Goal: Find specific page/section: Find specific page/section

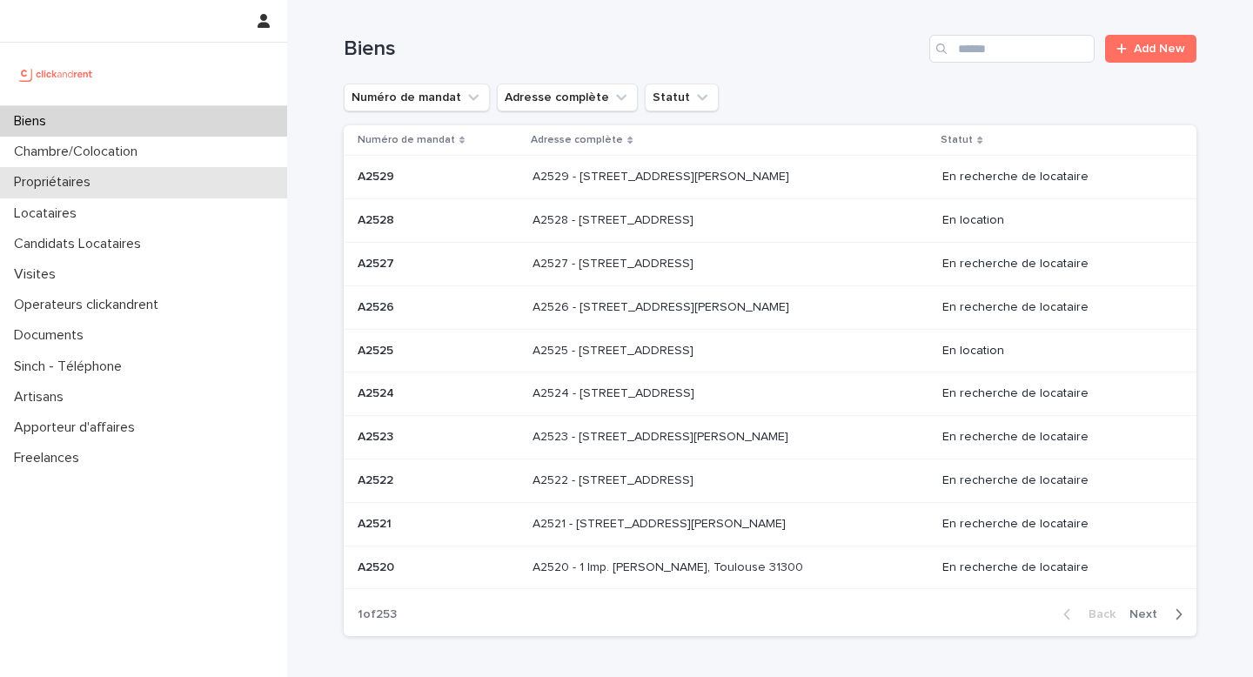
click at [65, 188] on p "Propriétaires" at bounding box center [55, 182] width 97 height 17
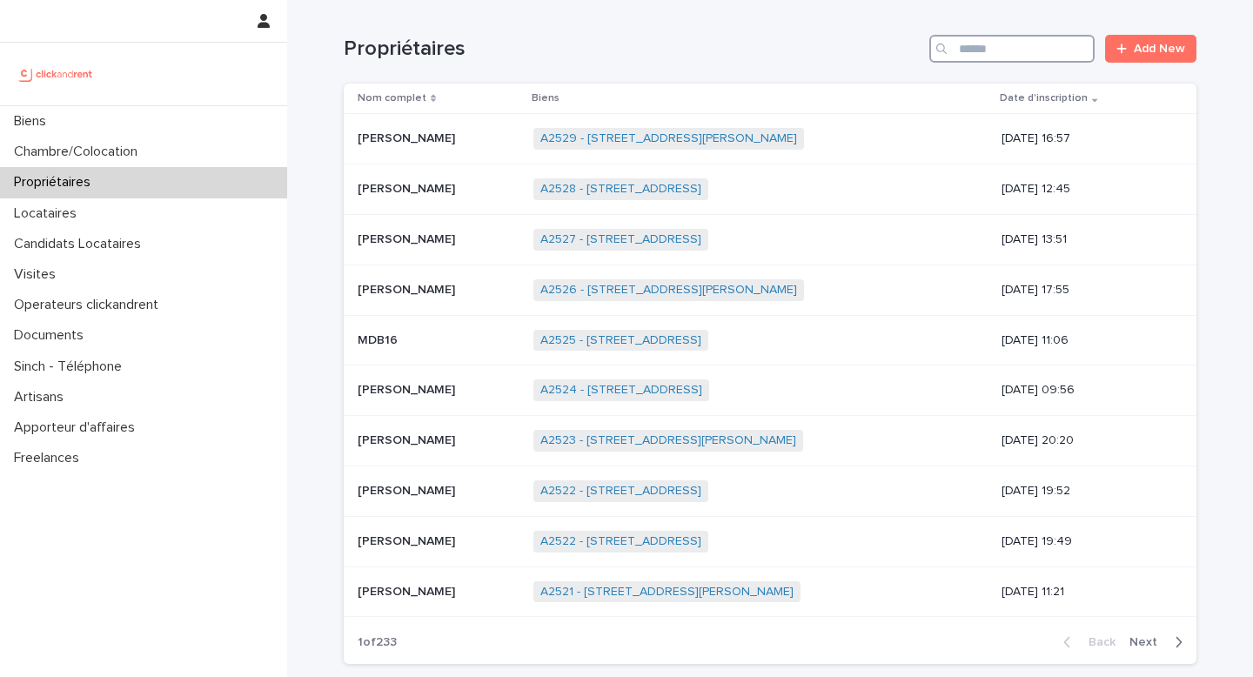
click at [991, 52] on input "Search" at bounding box center [1012, 49] width 165 height 28
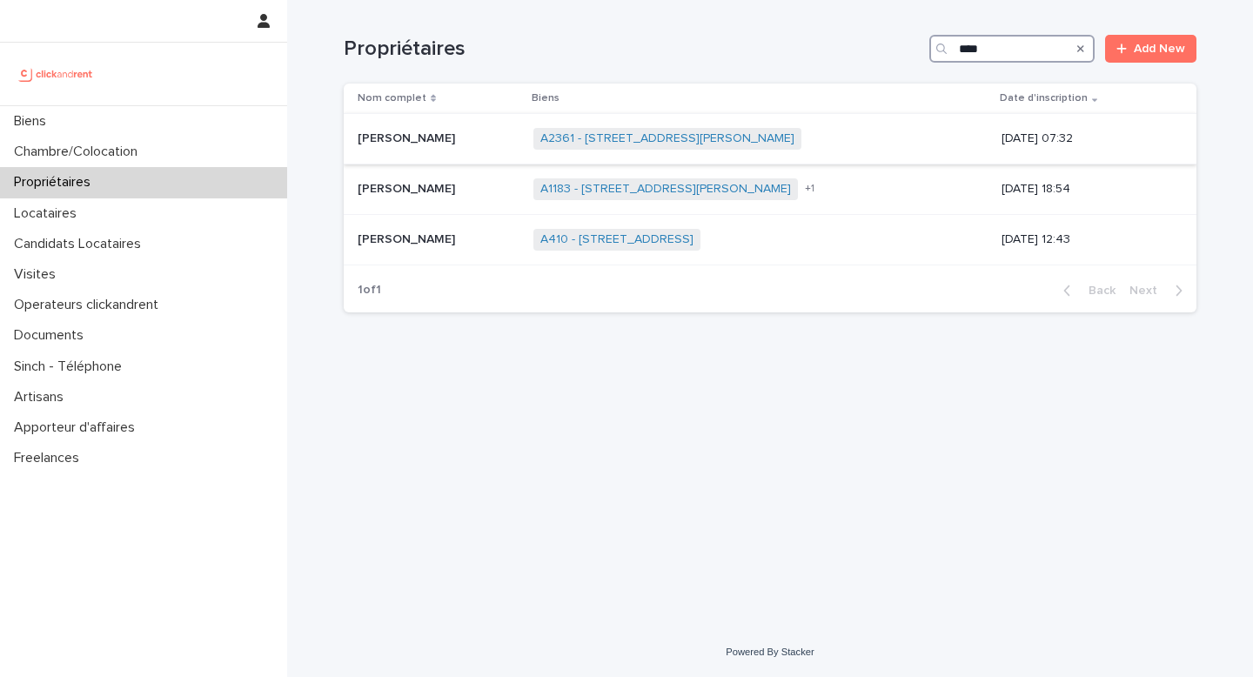
type input "****"
click at [450, 148] on div "[PERSON_NAME] [PERSON_NAME]" at bounding box center [439, 138] width 162 height 29
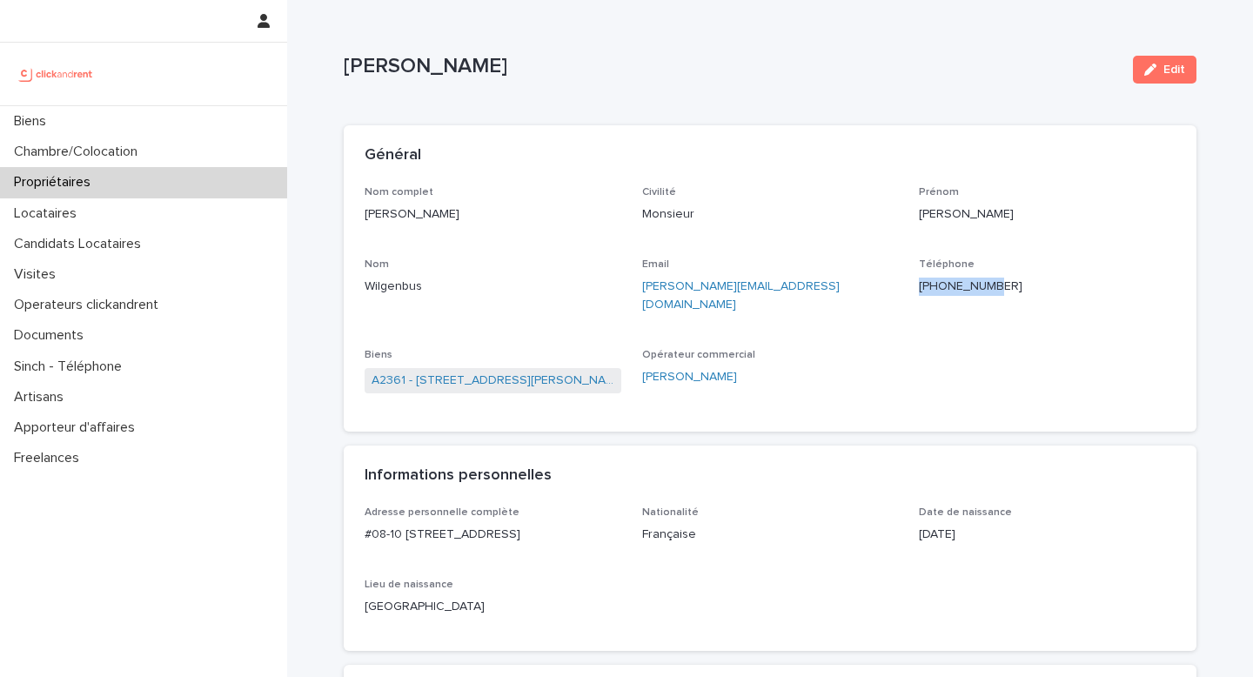
drag, startPoint x: 914, startPoint y: 292, endPoint x: 1020, endPoint y: 292, distance: 106.2
click at [1020, 292] on div "Nom complet [PERSON_NAME] Civilité Monsieur [PERSON_NAME] [PERSON_NAME] Email […" at bounding box center [770, 298] width 811 height 225
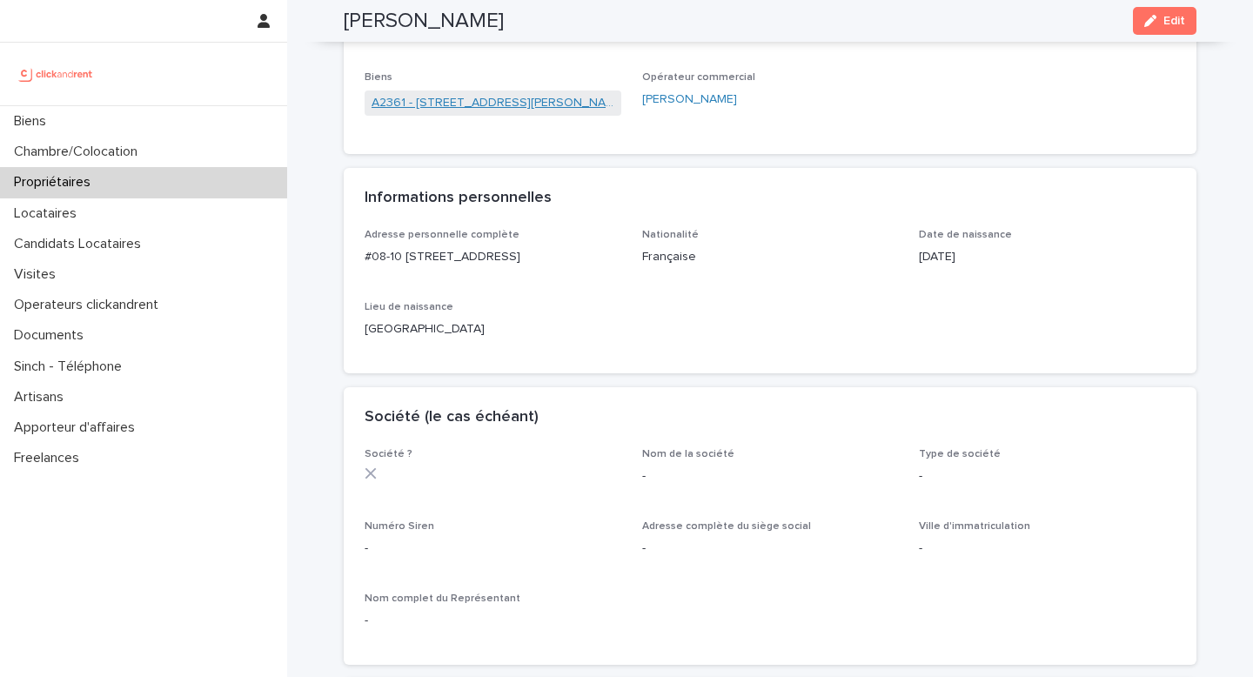
scroll to position [47, 0]
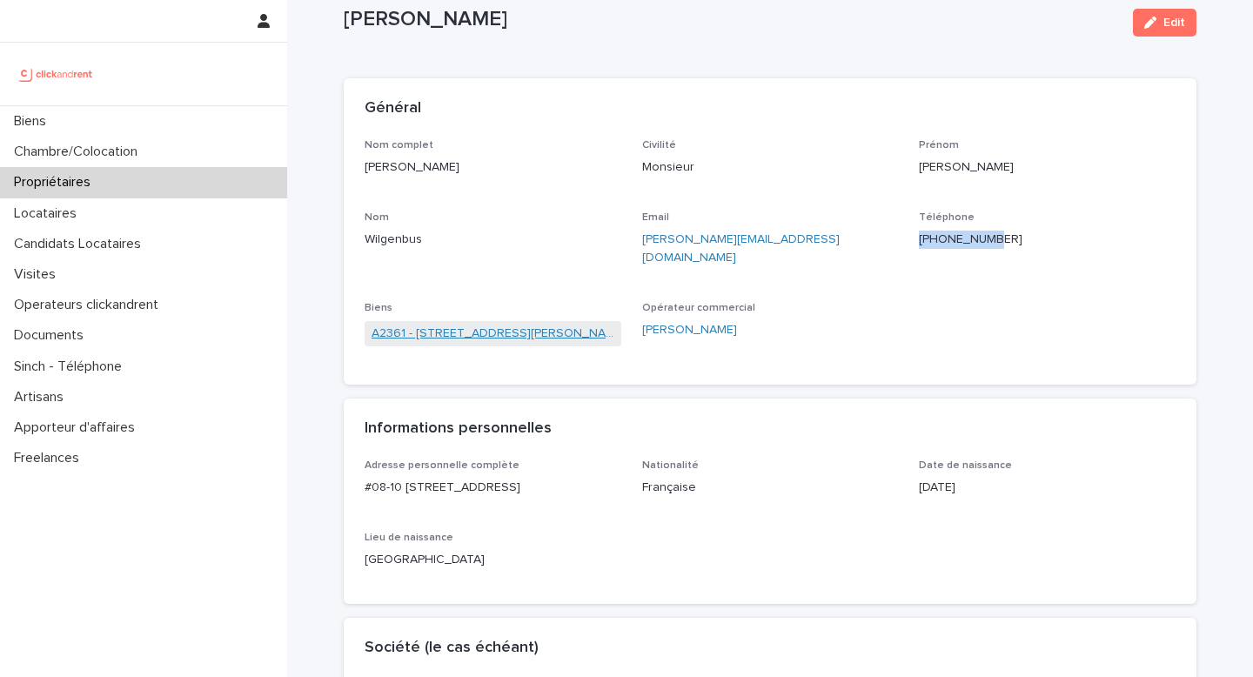
click at [488, 325] on link "A2361 - [STREET_ADDRESS][PERSON_NAME]" at bounding box center [493, 334] width 243 height 18
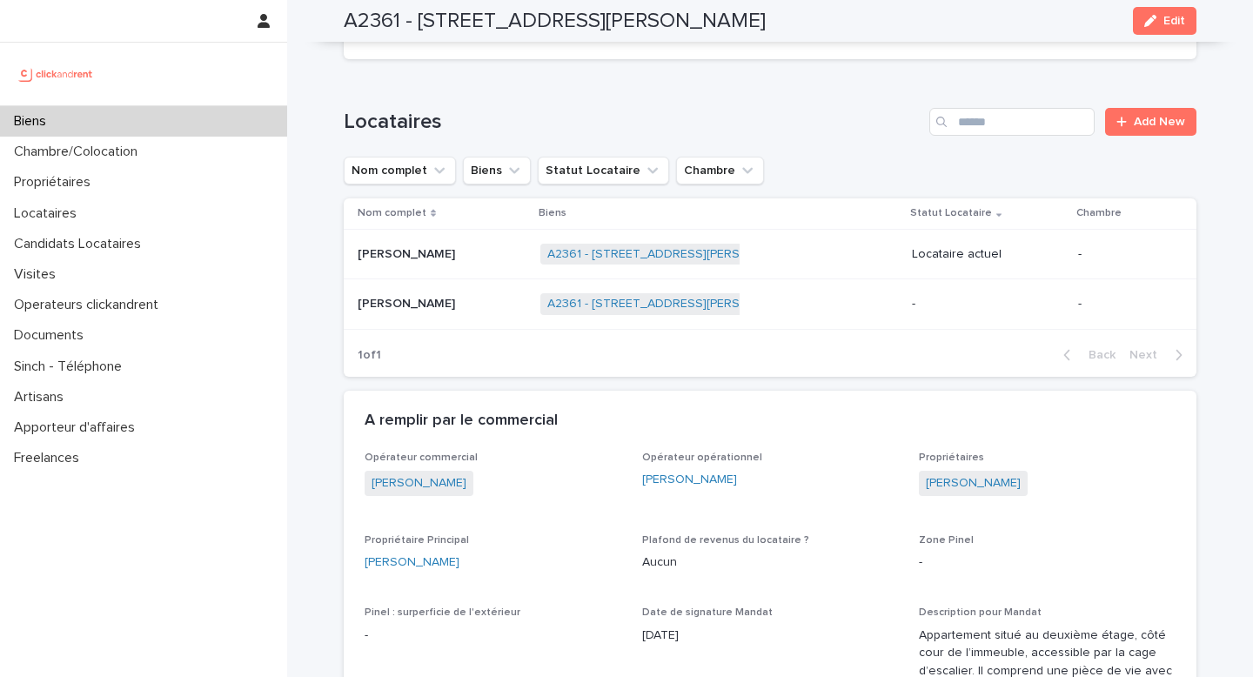
scroll to position [771, 0]
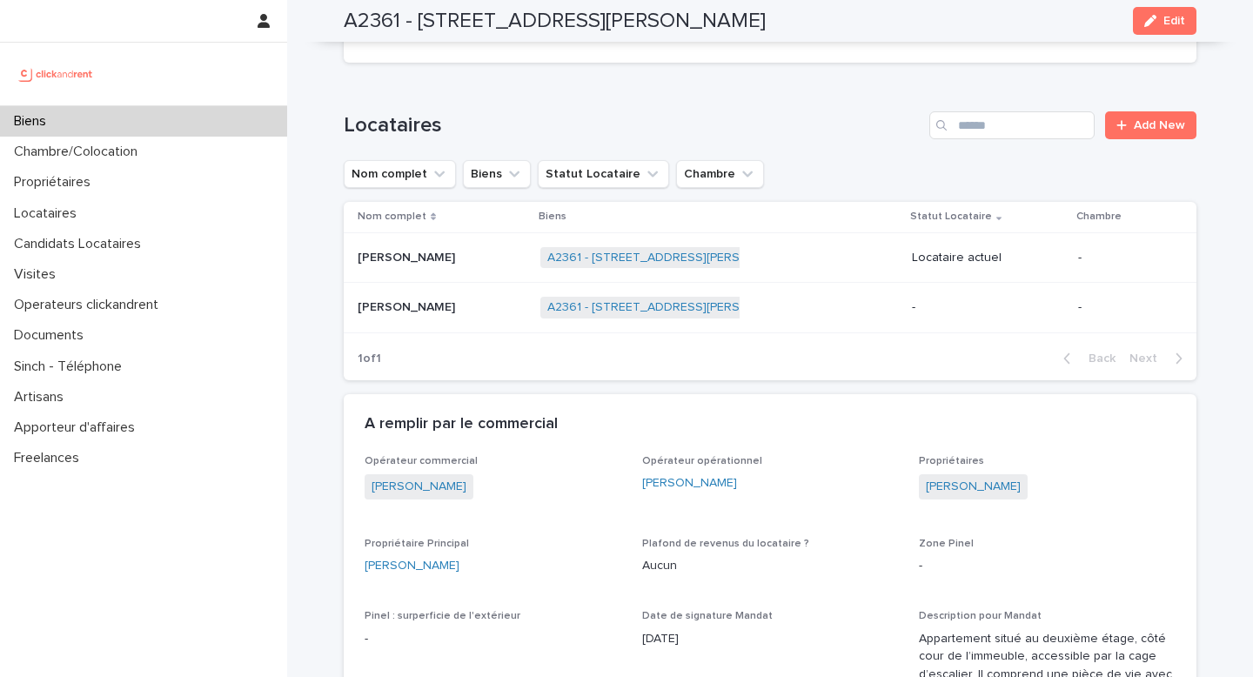
click at [62, 117] on div "Biens" at bounding box center [143, 121] width 287 height 30
